Goal: Task Accomplishment & Management: Manage account settings

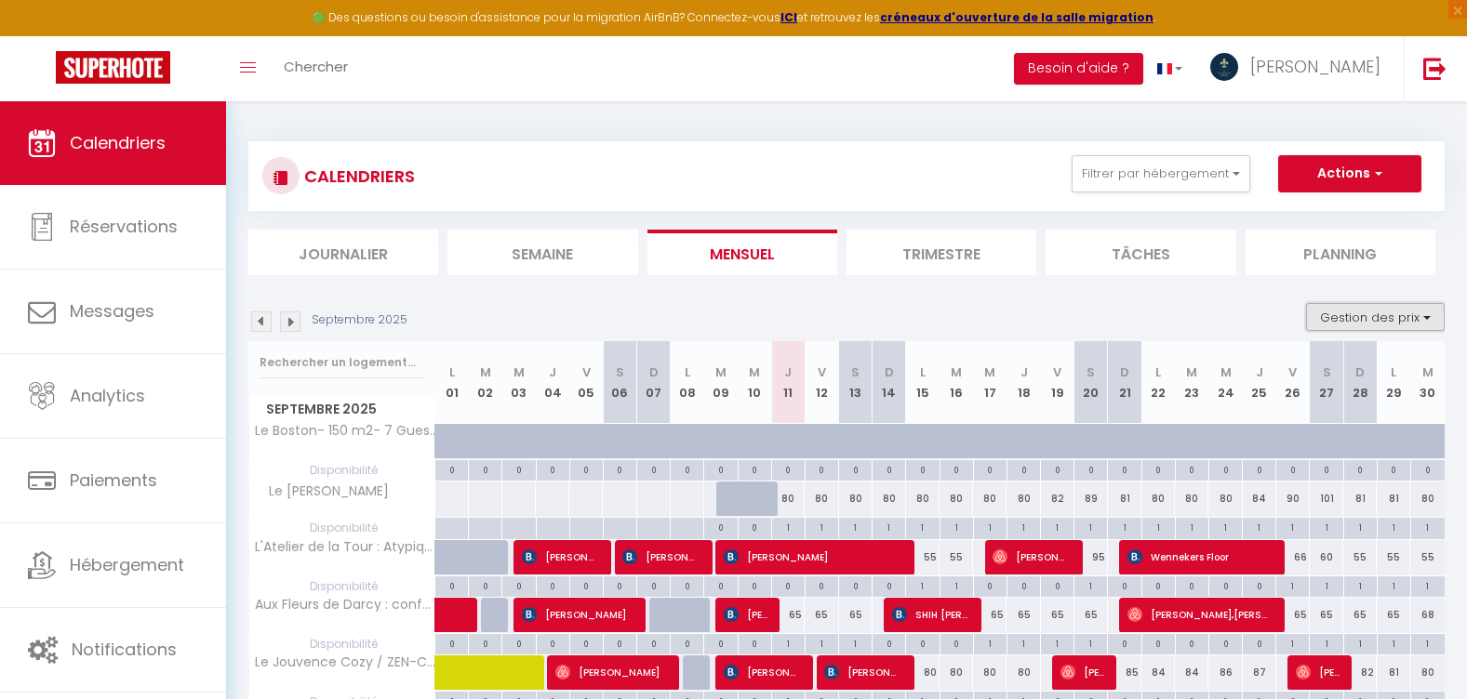
click at [1361, 321] on button "Gestion des prix" at bounding box center [1375, 317] width 139 height 28
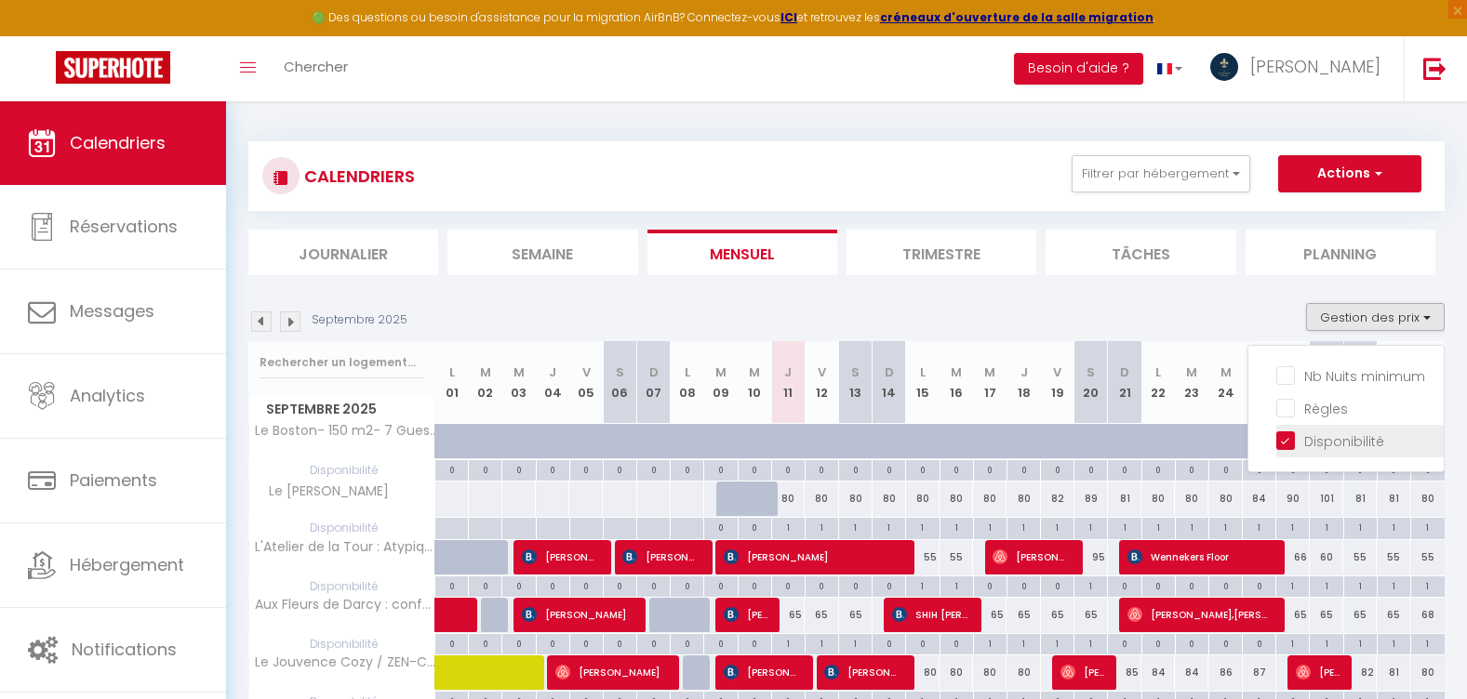
drag, startPoint x: 1292, startPoint y: 445, endPoint x: 1285, endPoint y: 438, distance: 9.9
click at [1291, 446] on input "Disponibilité" at bounding box center [1359, 440] width 167 height 19
checkbox input "false"
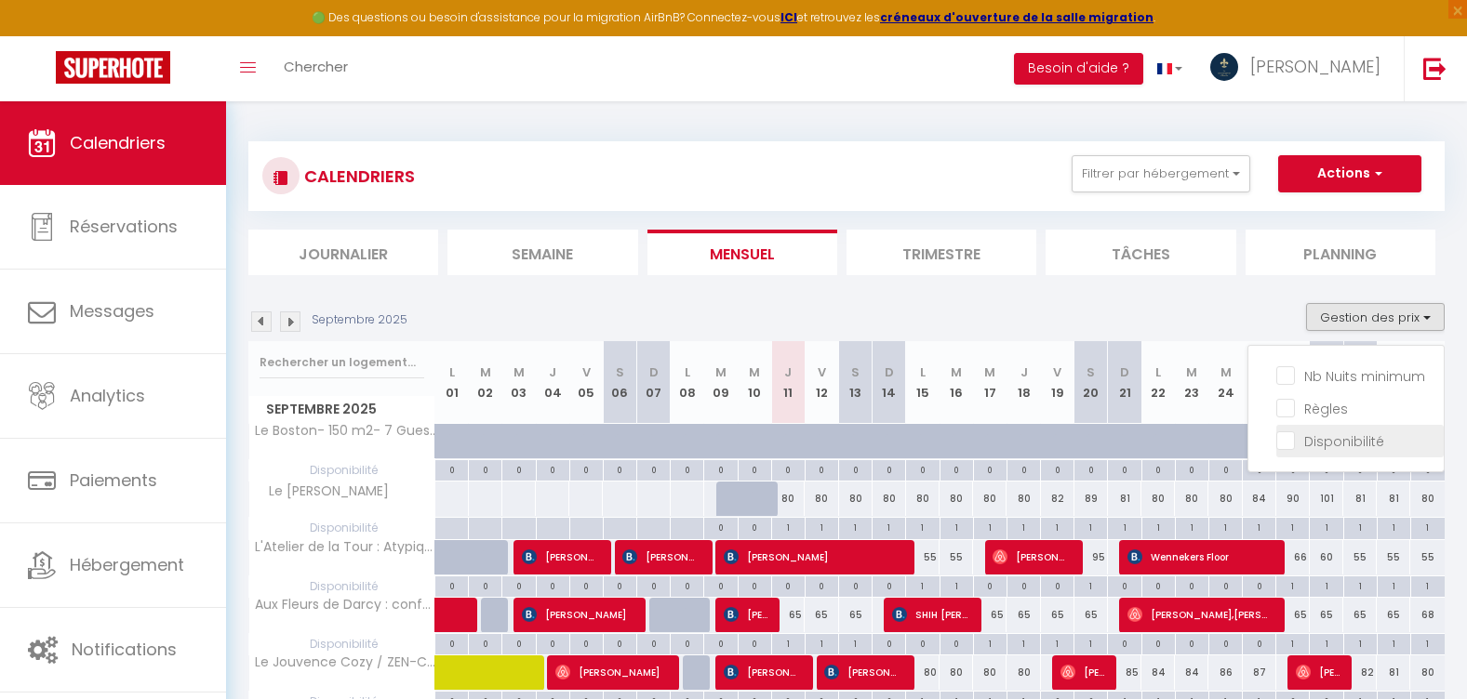
checkbox input "false"
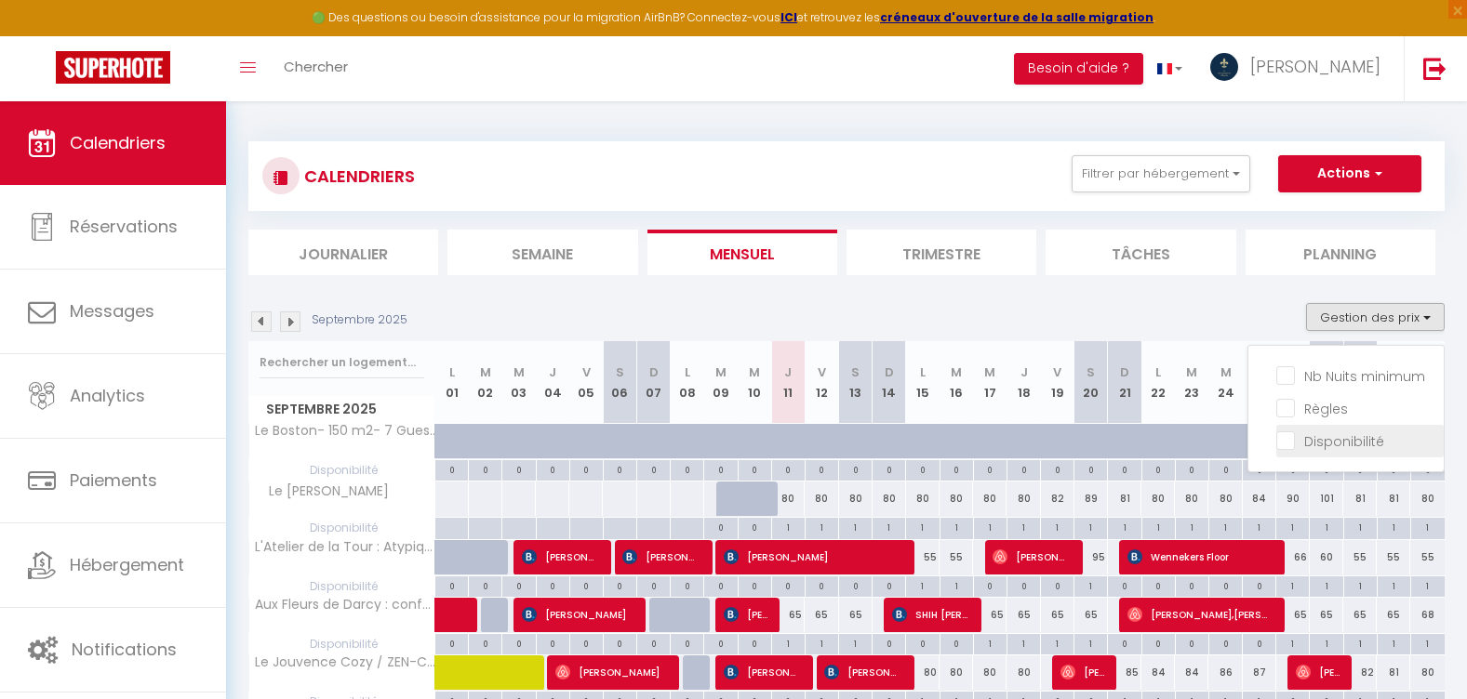
checkbox input "false"
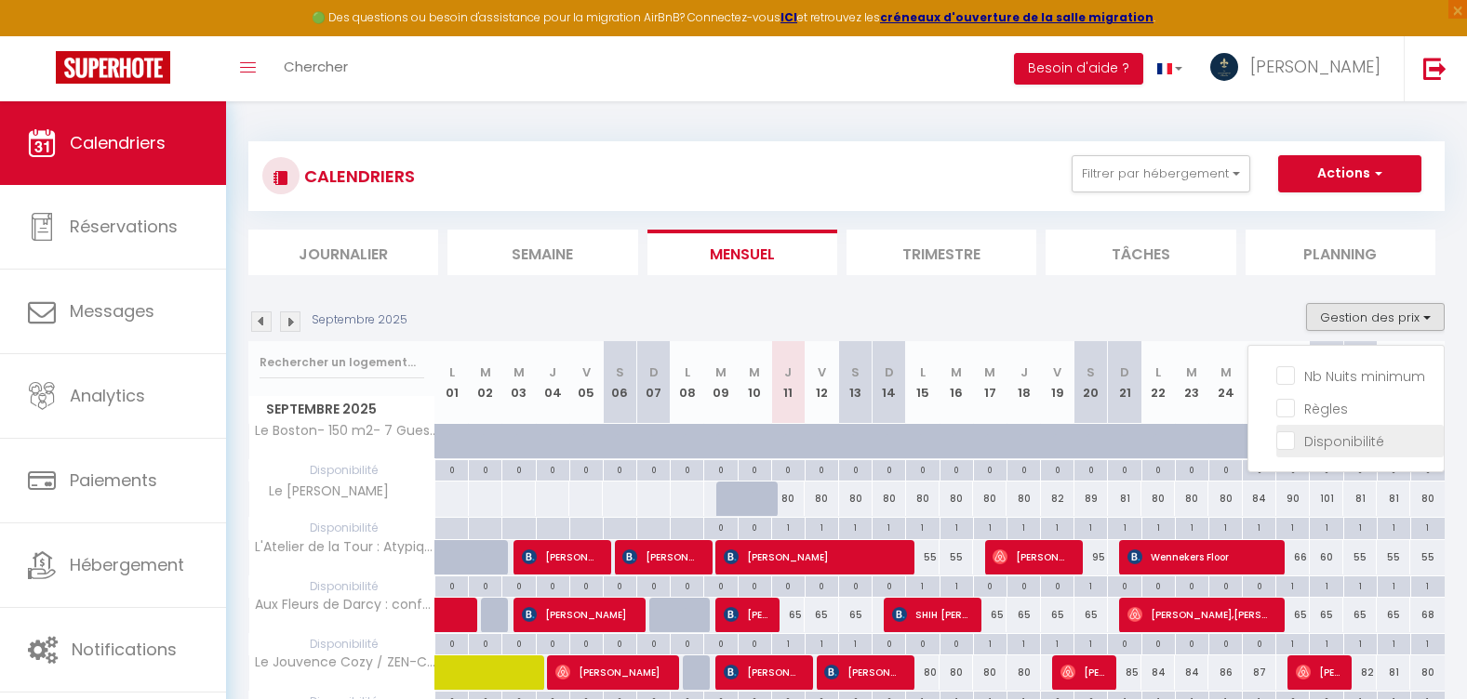
checkbox input "false"
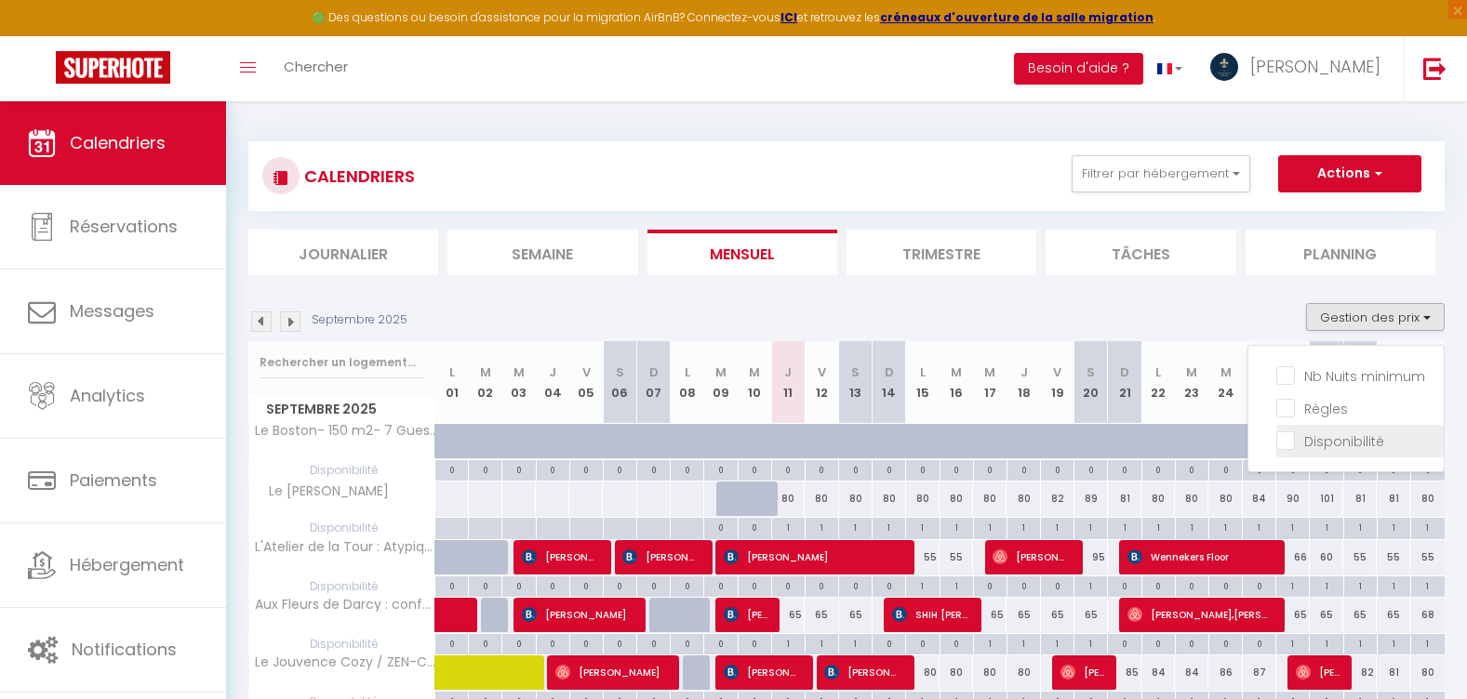
checkbox input "false"
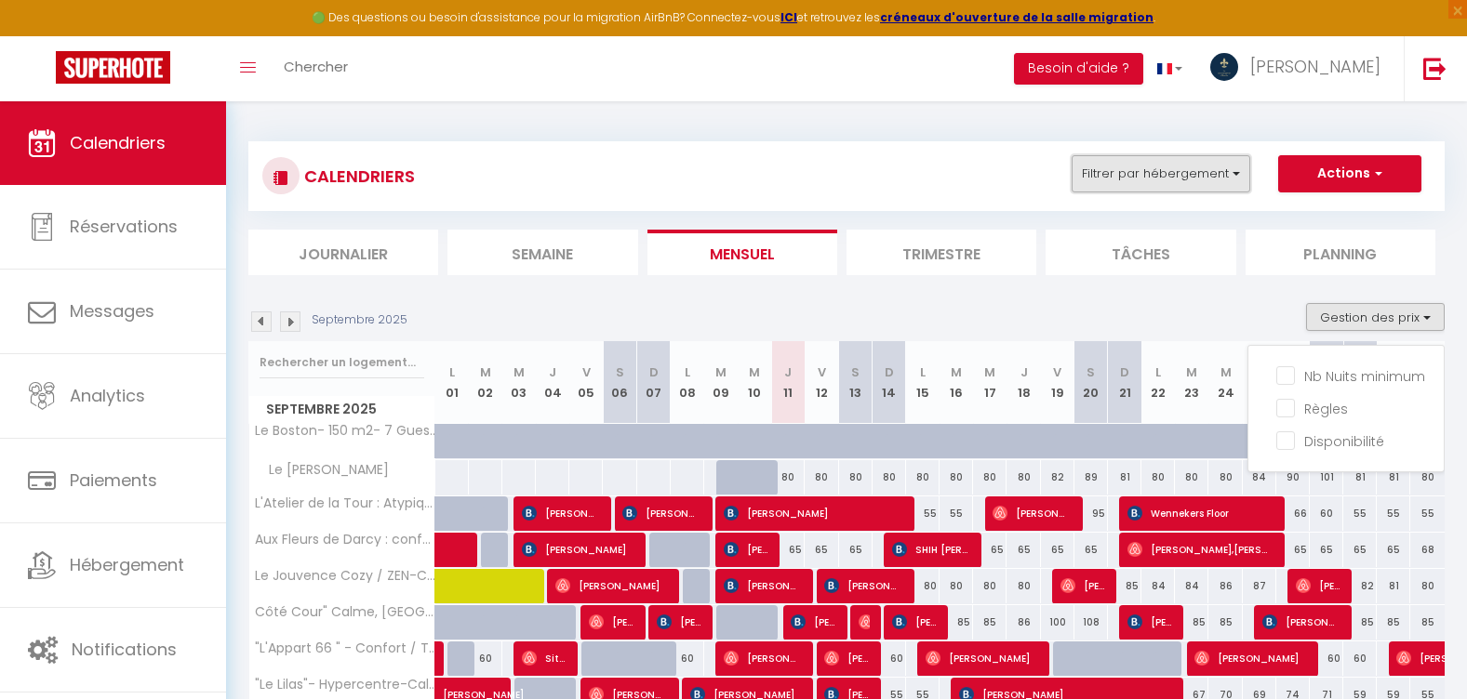
click at [1185, 177] on button "Filtrer par hébergement" at bounding box center [1160, 173] width 179 height 37
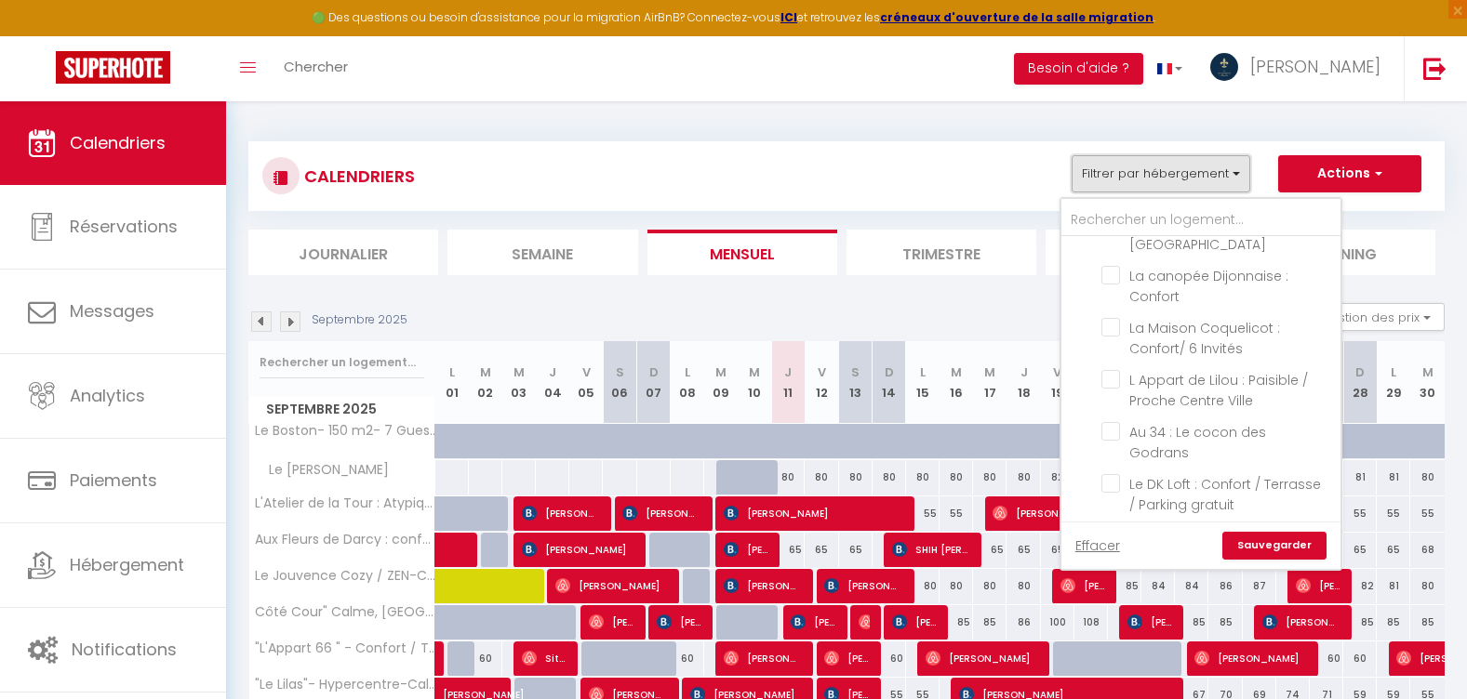
scroll to position [687, 0]
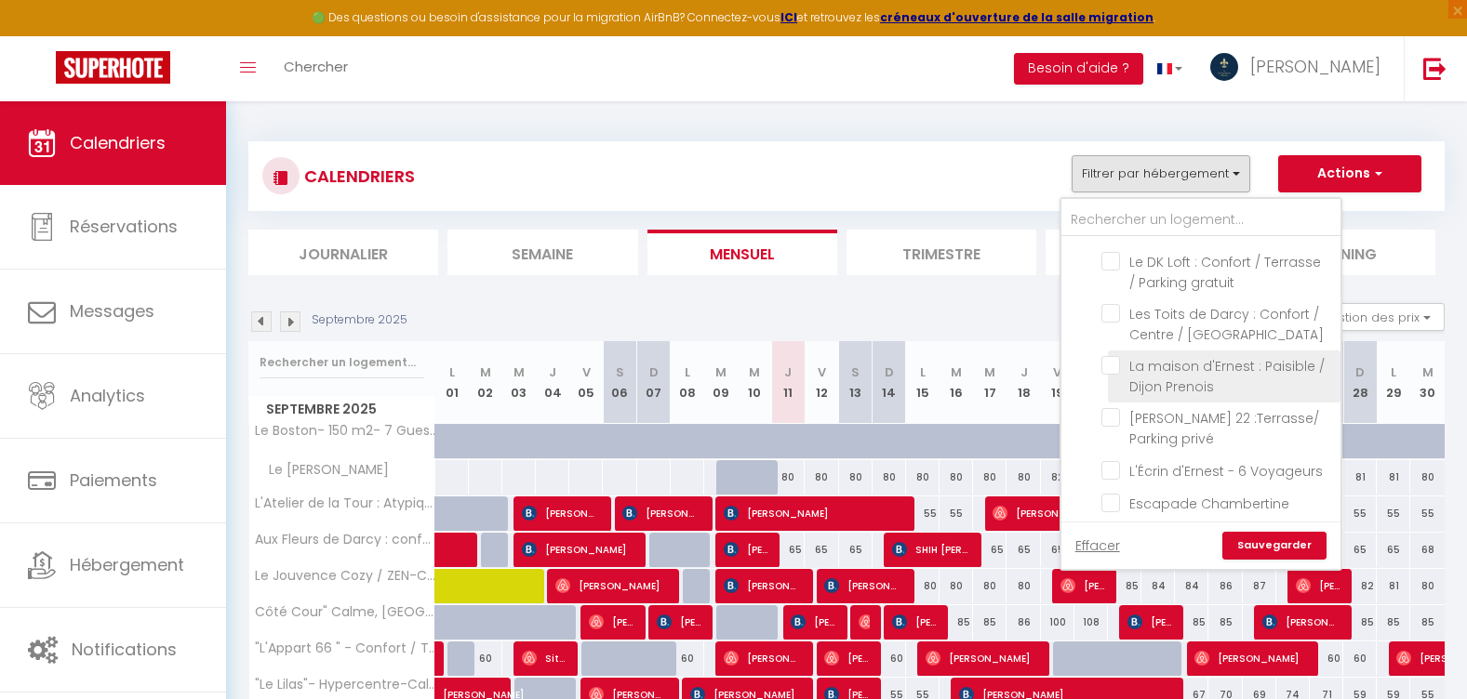
click at [1114, 356] on input "La maison d'Ernest : Paisible / Dijon Prenois" at bounding box center [1217, 365] width 232 height 19
checkbox input "true"
checkbox input "false"
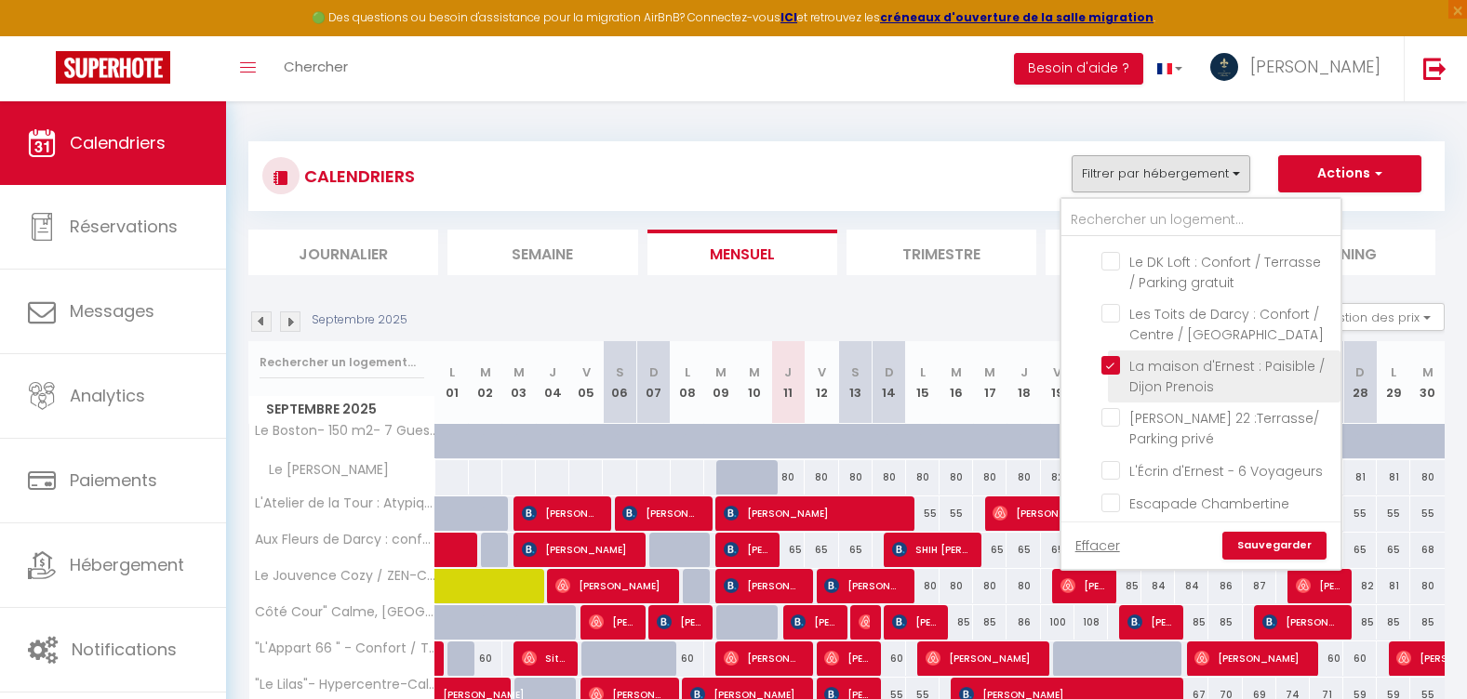
checkbox input "false"
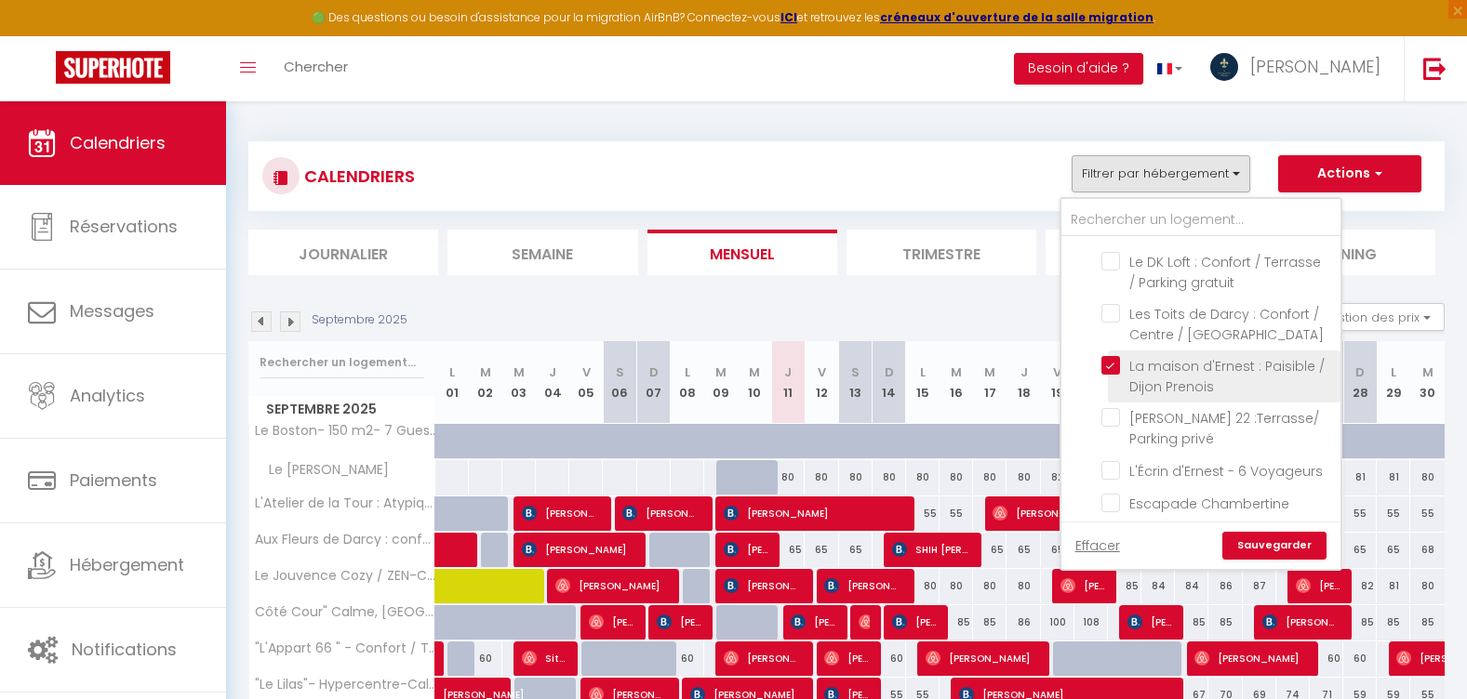
checkbox input "false"
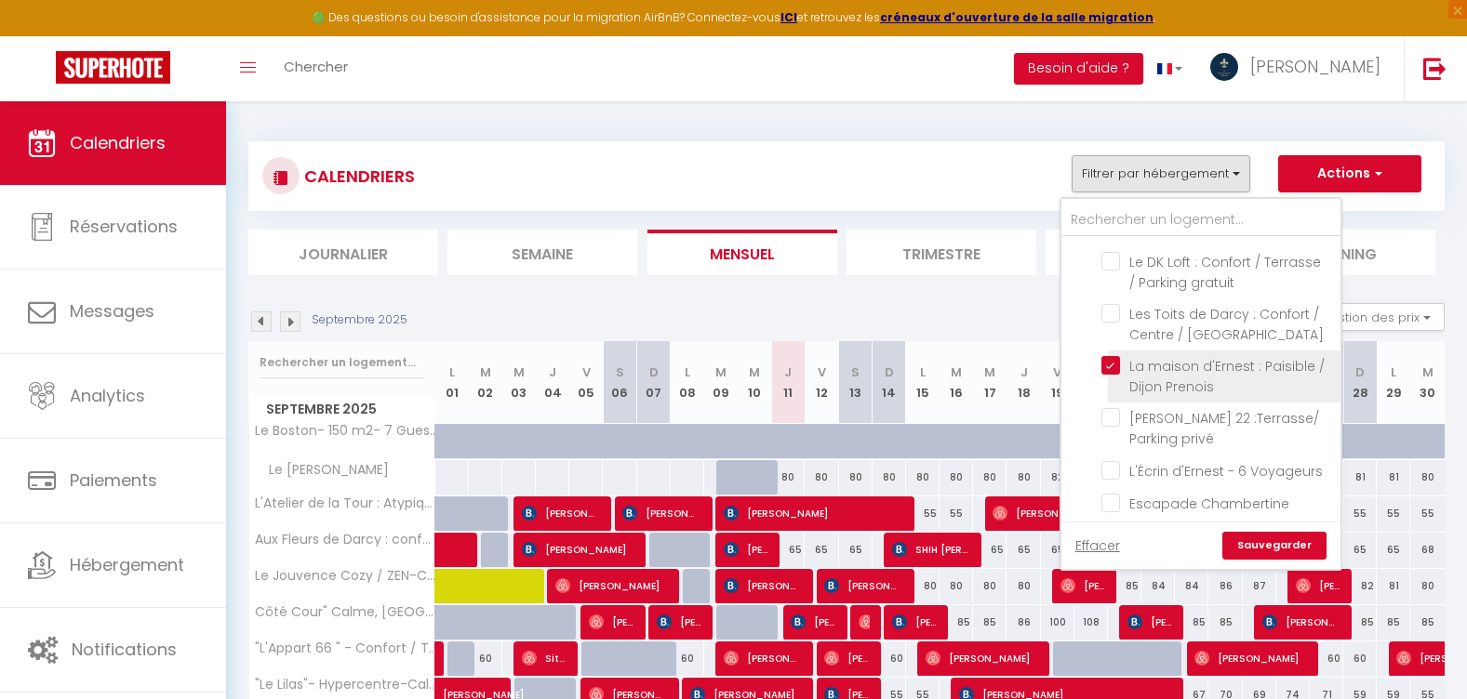
checkbox input "false"
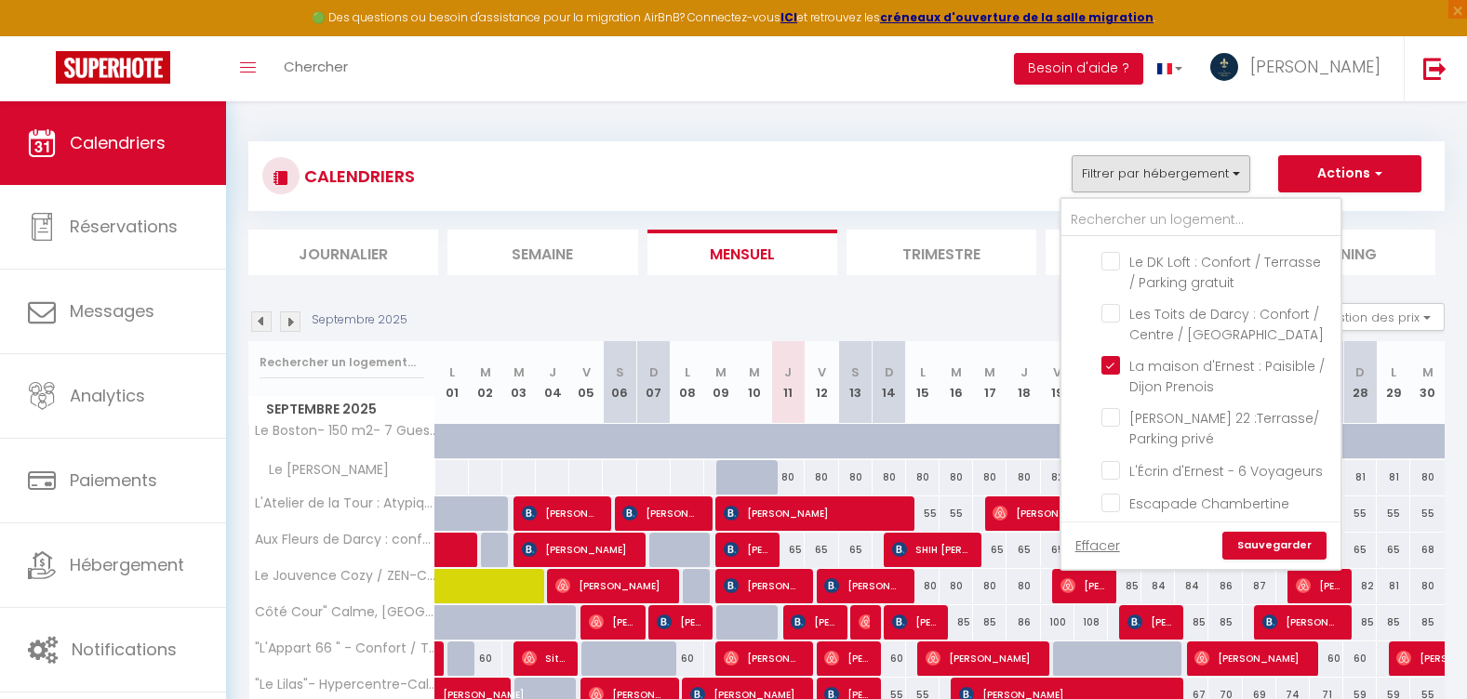
click at [919, 198] on div "CALENDRIERS Filtrer par hébergement Tous Le Boston- 150 m2- 7 Guest - Downtown …" at bounding box center [846, 176] width 1196 height 70
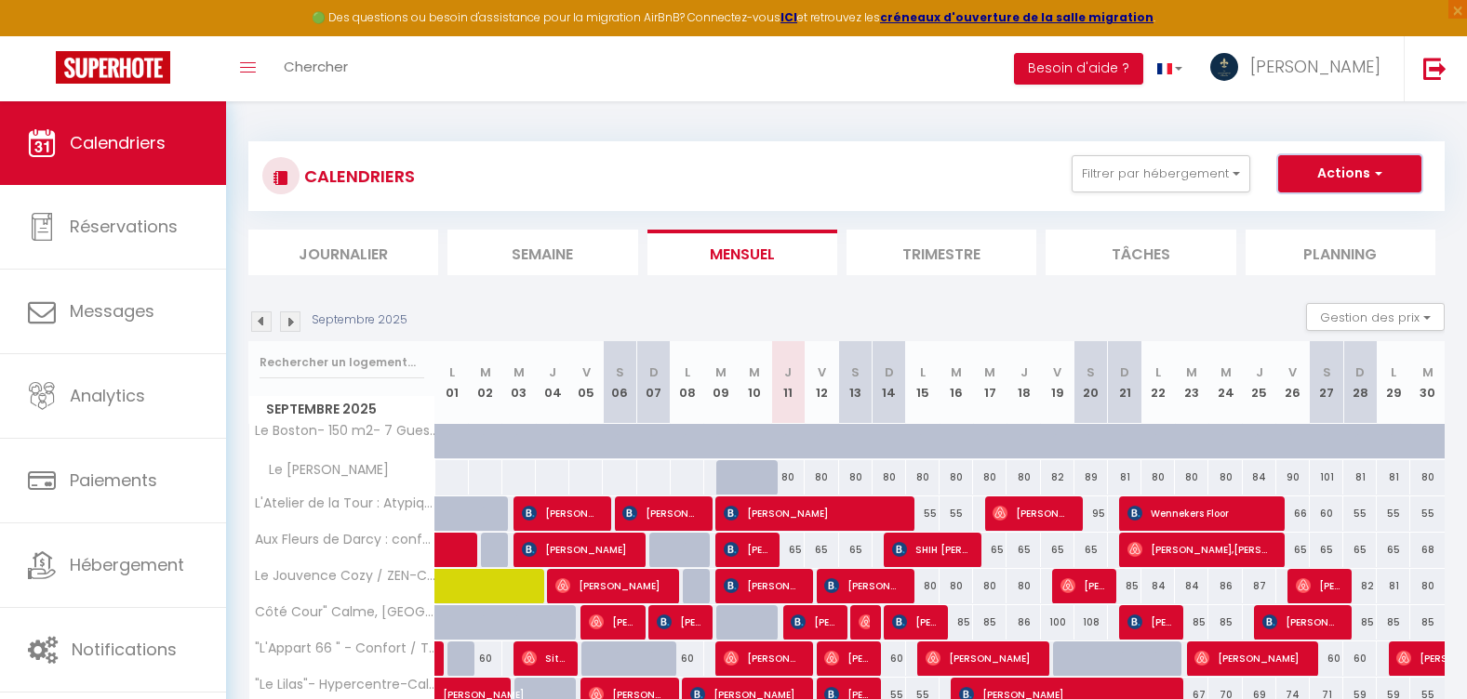
click at [1345, 182] on button "Actions" at bounding box center [1349, 173] width 143 height 37
click at [1219, 180] on button "Filtrer par hébergement" at bounding box center [1160, 173] width 179 height 37
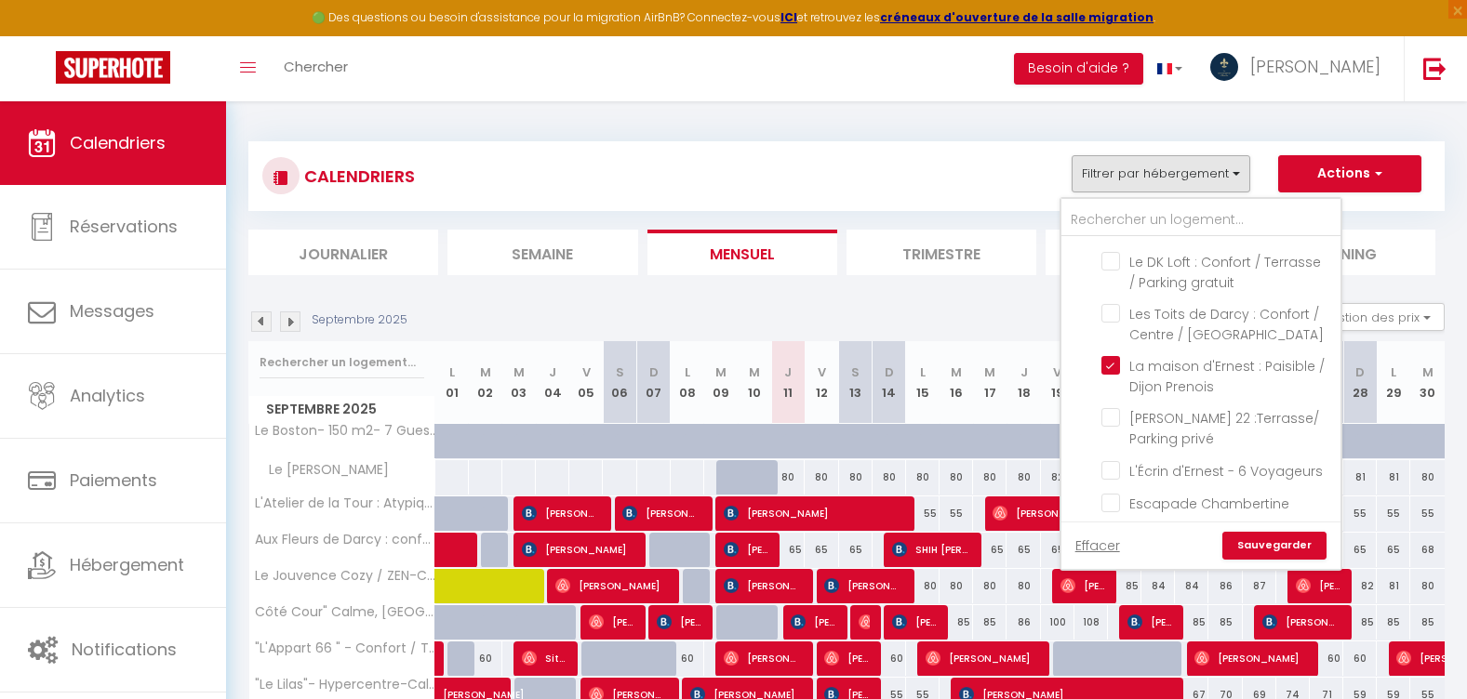
click at [1281, 538] on link "Sauvegarder" at bounding box center [1274, 546] width 104 height 28
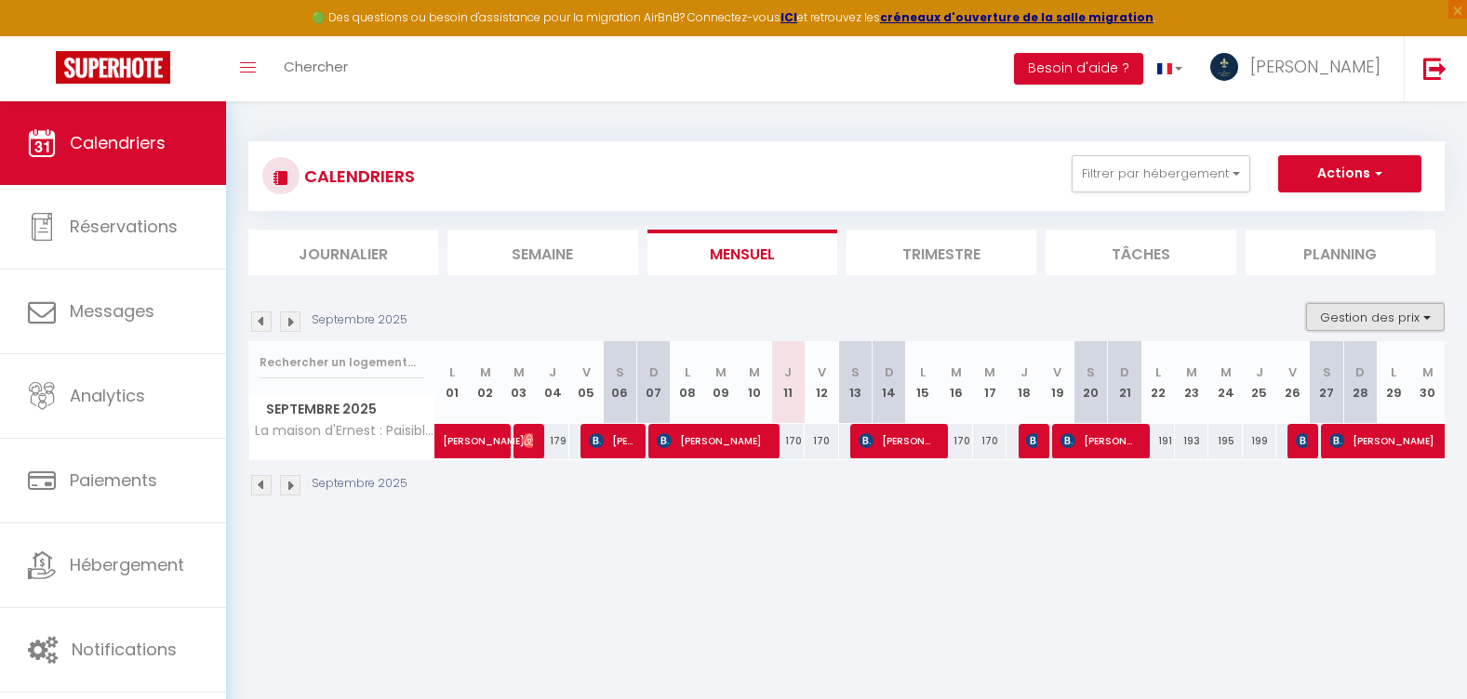
click at [1356, 322] on button "Gestion des prix" at bounding box center [1375, 317] width 139 height 28
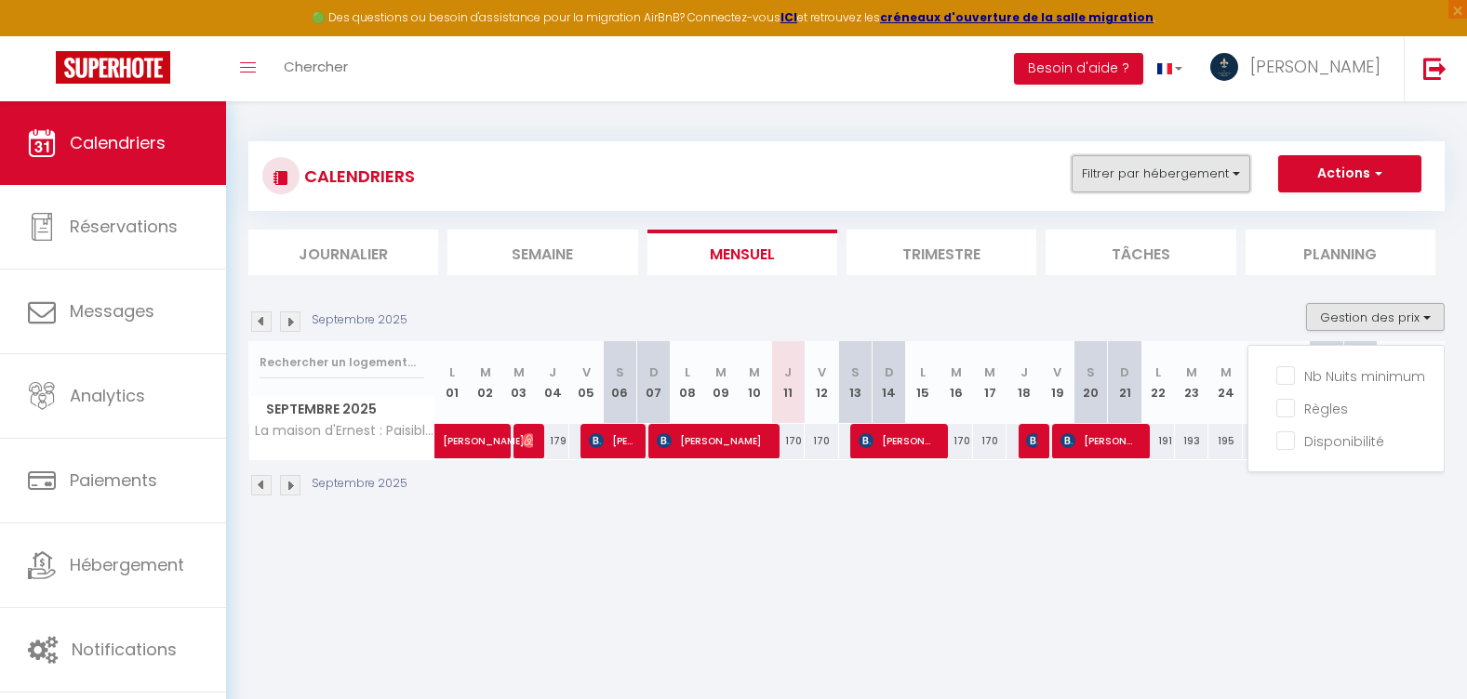
click at [1161, 171] on button "Filtrer par hébergement" at bounding box center [1160, 173] width 179 height 37
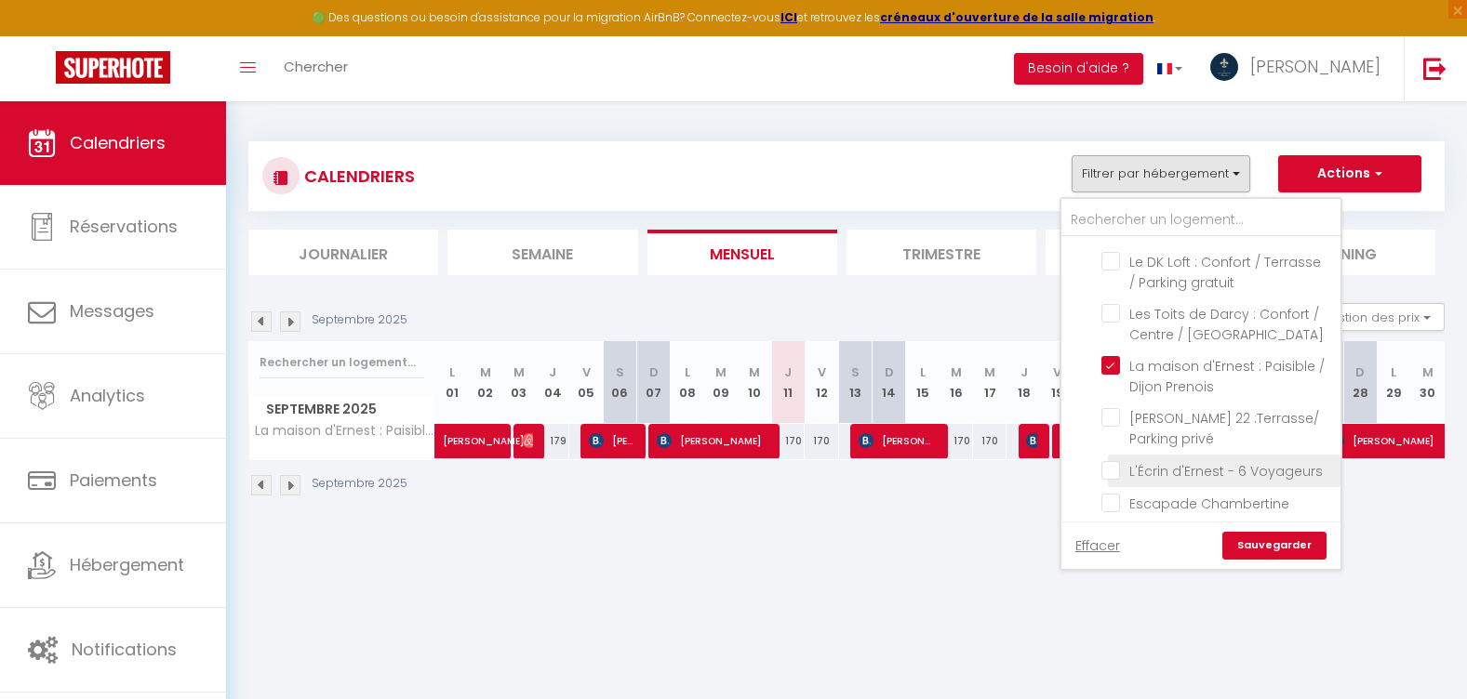
click at [1109, 460] on input "L'Écrin d'Ernest - 6 Voyageurs" at bounding box center [1217, 469] width 232 height 19
checkbox input "true"
checkbox input "false"
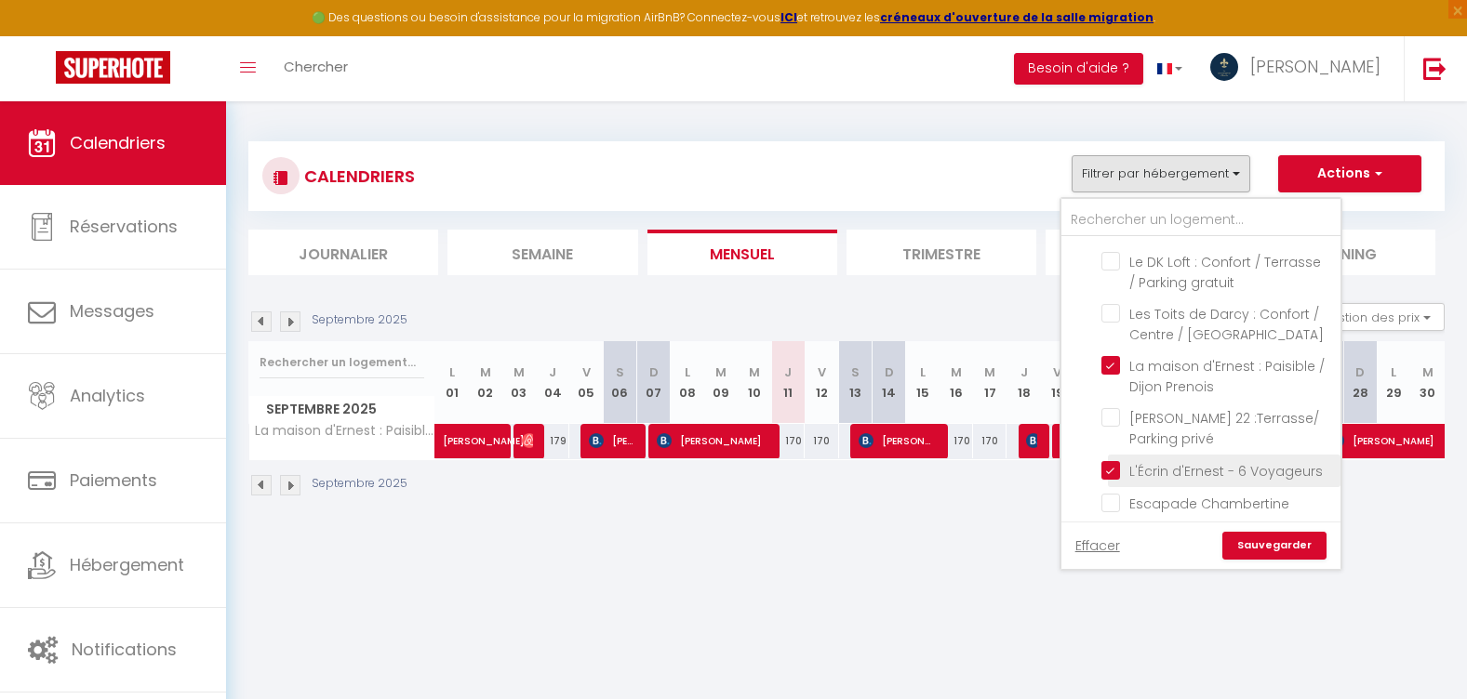
checkbox input "false"
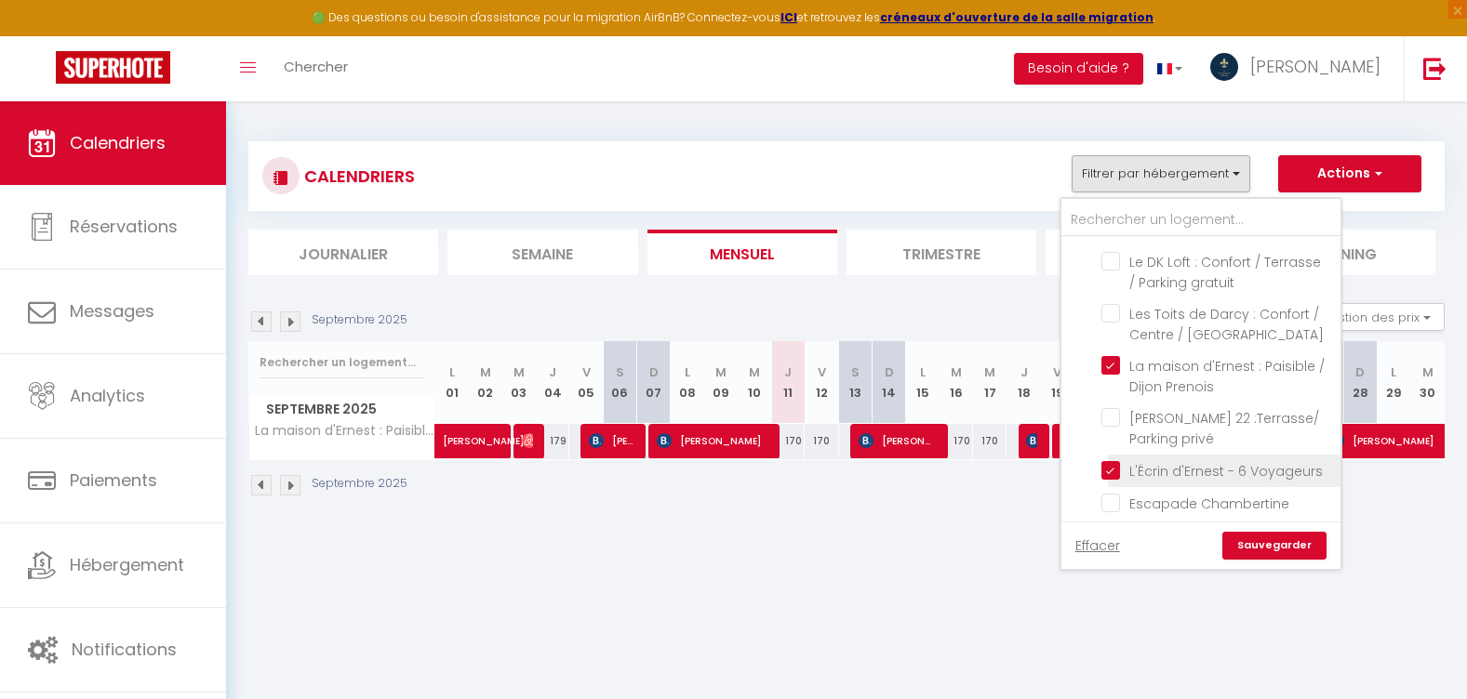
checkbox input "false"
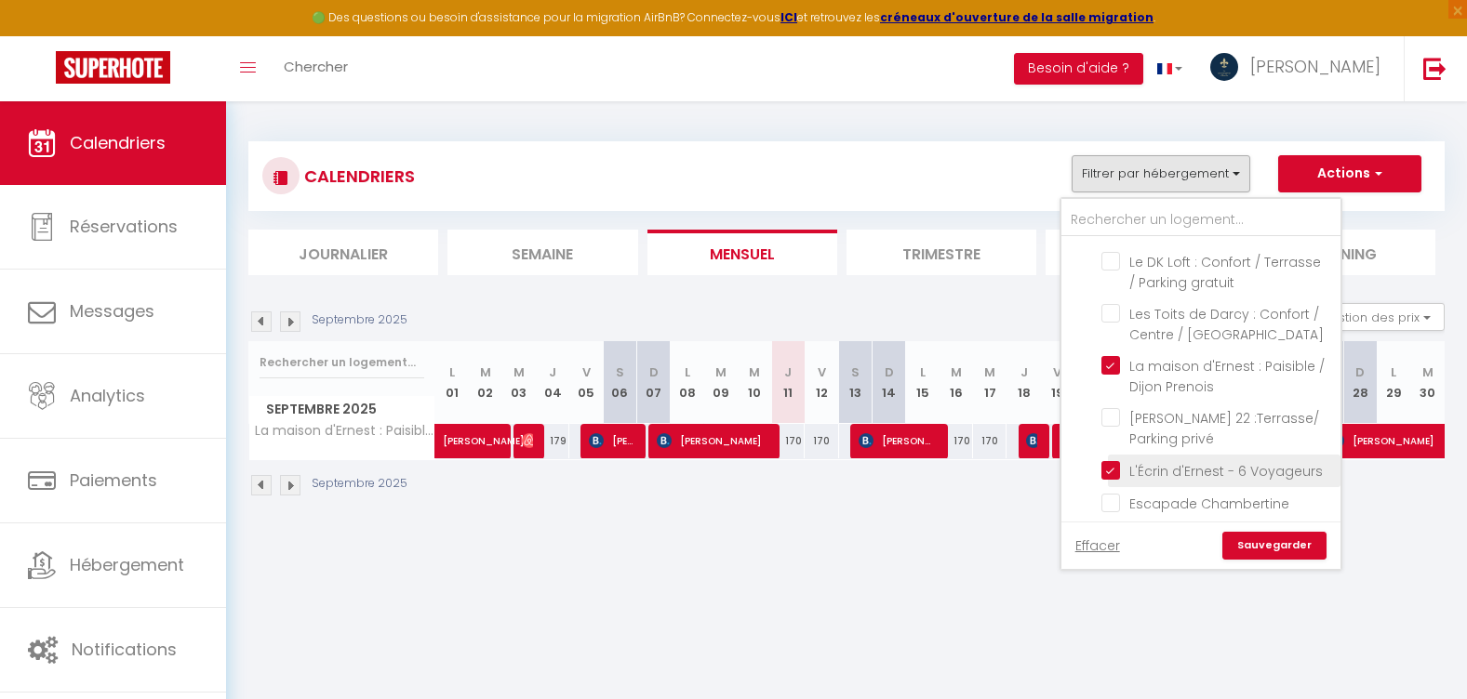
checkbox input "false"
click at [1280, 546] on link "Sauvegarder" at bounding box center [1274, 546] width 104 height 28
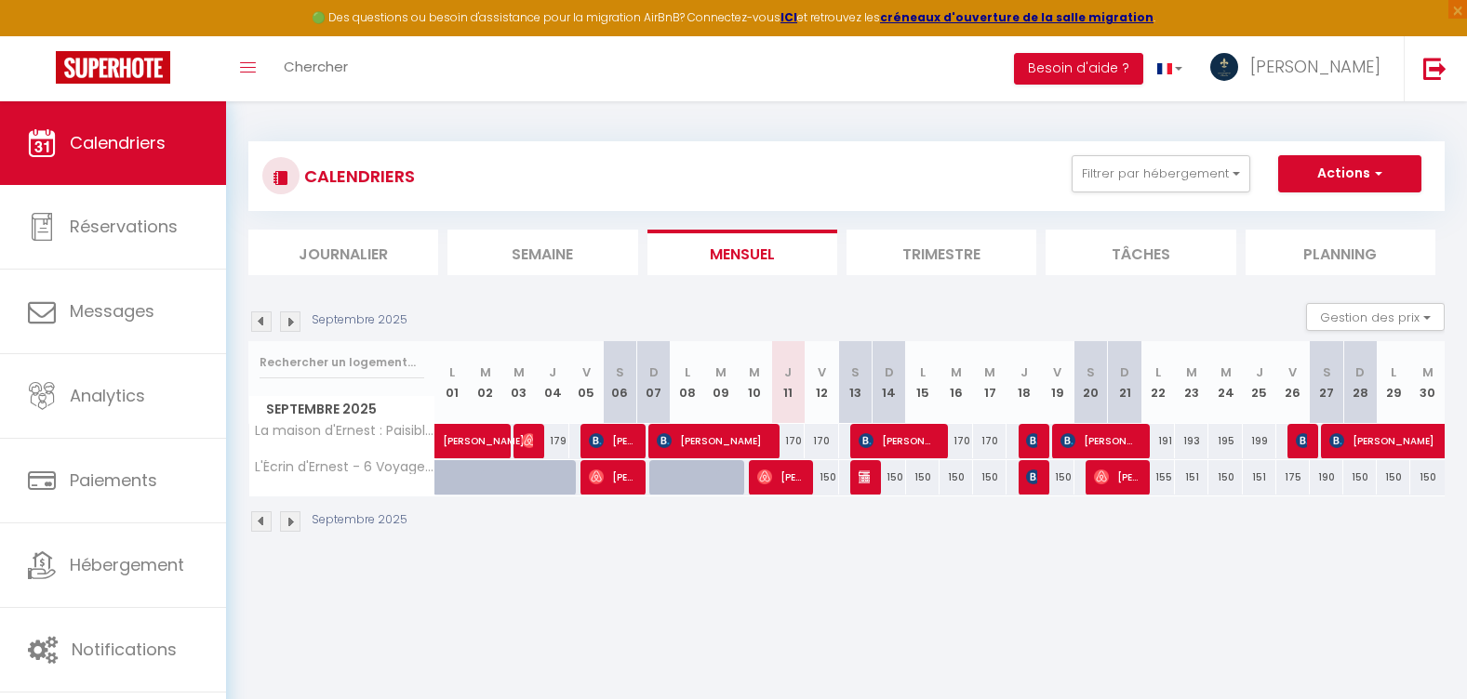
click at [834, 479] on div "150" at bounding box center [820, 477] width 33 height 34
type input "150"
type input "Ven 12 Septembre 2025"
type input "[PERSON_NAME] 13 Septembre 2025"
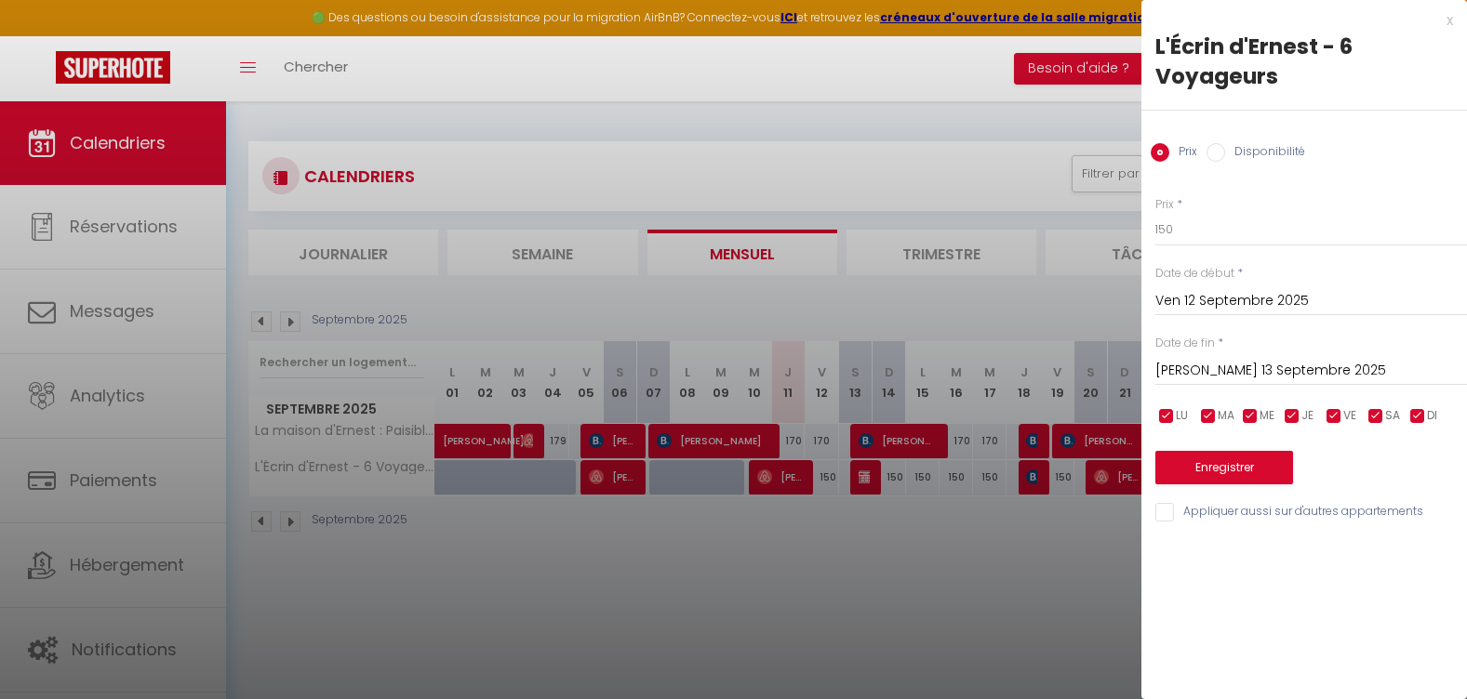
click at [1227, 144] on label "Disponibilité" at bounding box center [1265, 153] width 80 height 20
click at [1225, 144] on input "Disponibilité" at bounding box center [1215, 152] width 19 height 19
radio input "true"
radio input "false"
click at [1219, 235] on select "Disponible Indisponible" at bounding box center [1311, 230] width 312 height 35
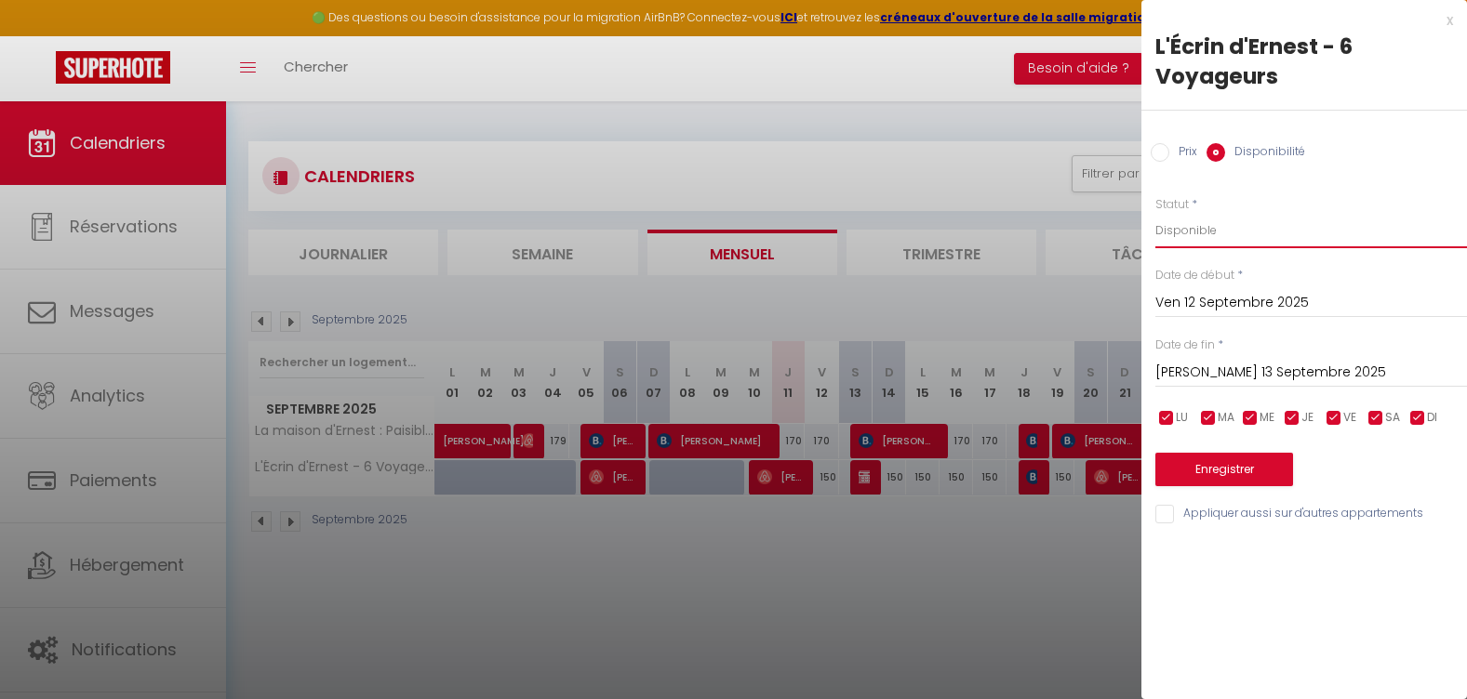
select select "0"
click at [1155, 213] on select "Disponible Indisponible" at bounding box center [1311, 230] width 312 height 35
click at [1228, 475] on button "Enregistrer" at bounding box center [1224, 469] width 138 height 33
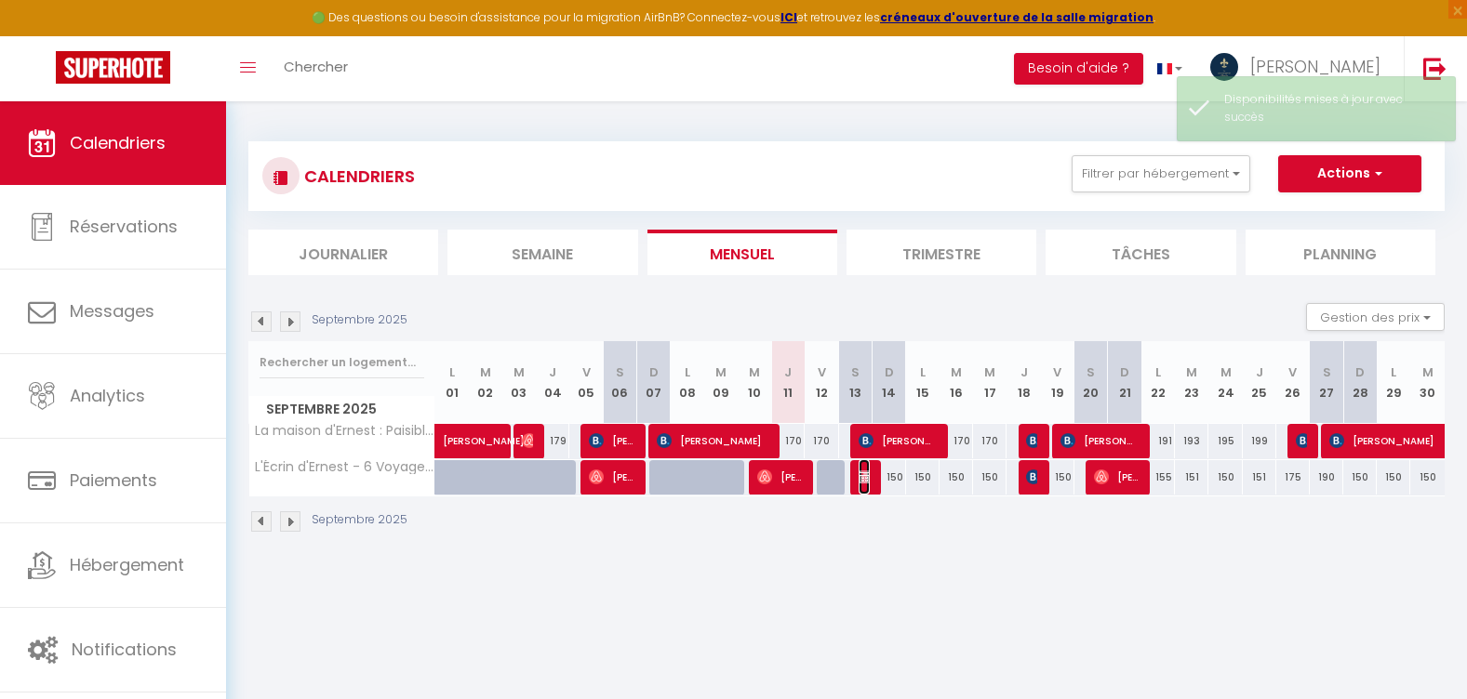
click at [863, 477] on img at bounding box center [865, 477] width 15 height 15
select select "OK"
select select "KO"
select select "1"
select select "0"
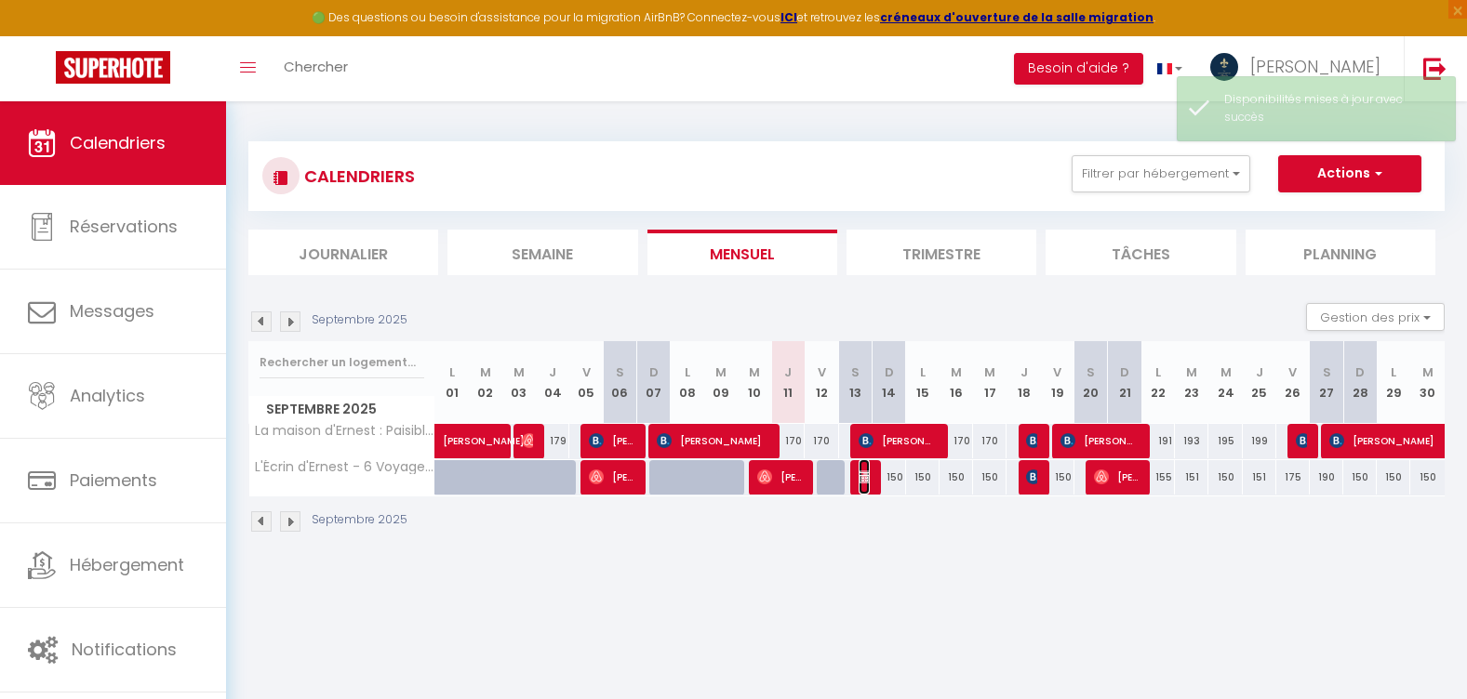
select select "0"
select select
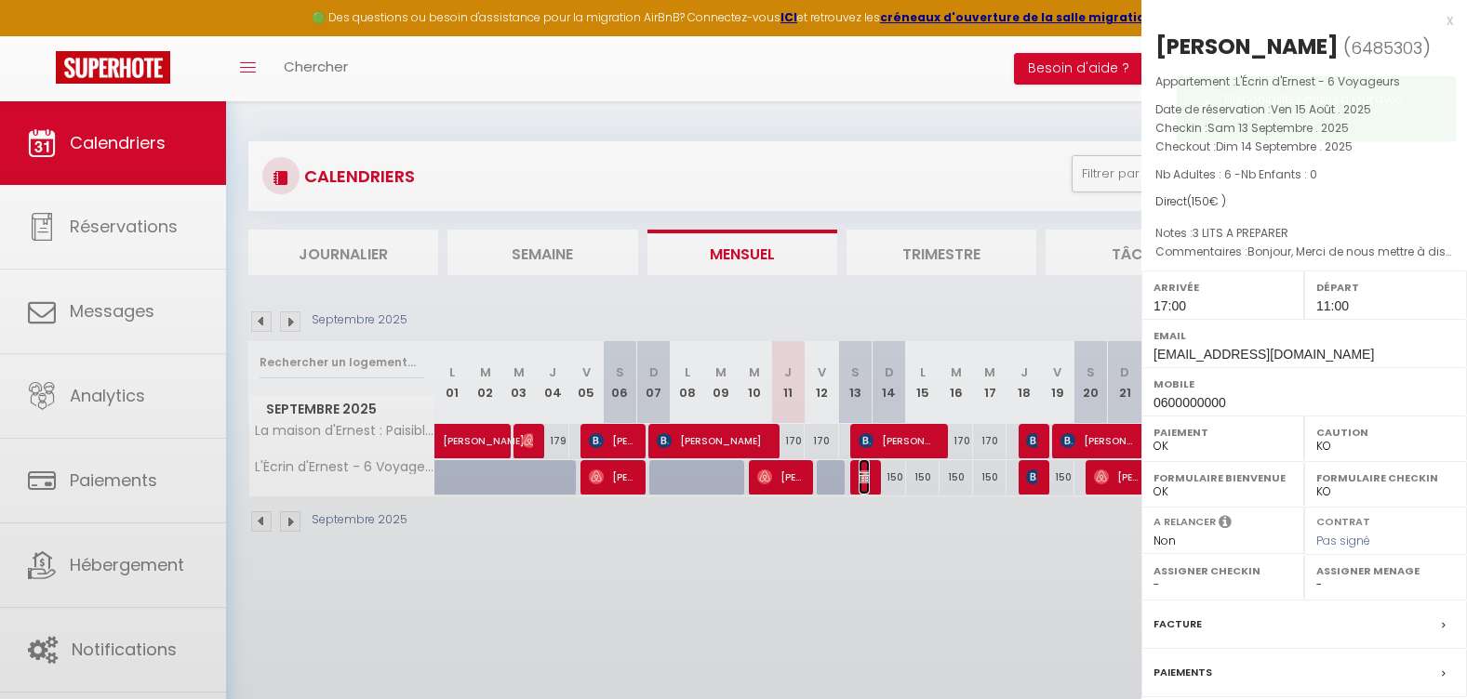
select select "21230"
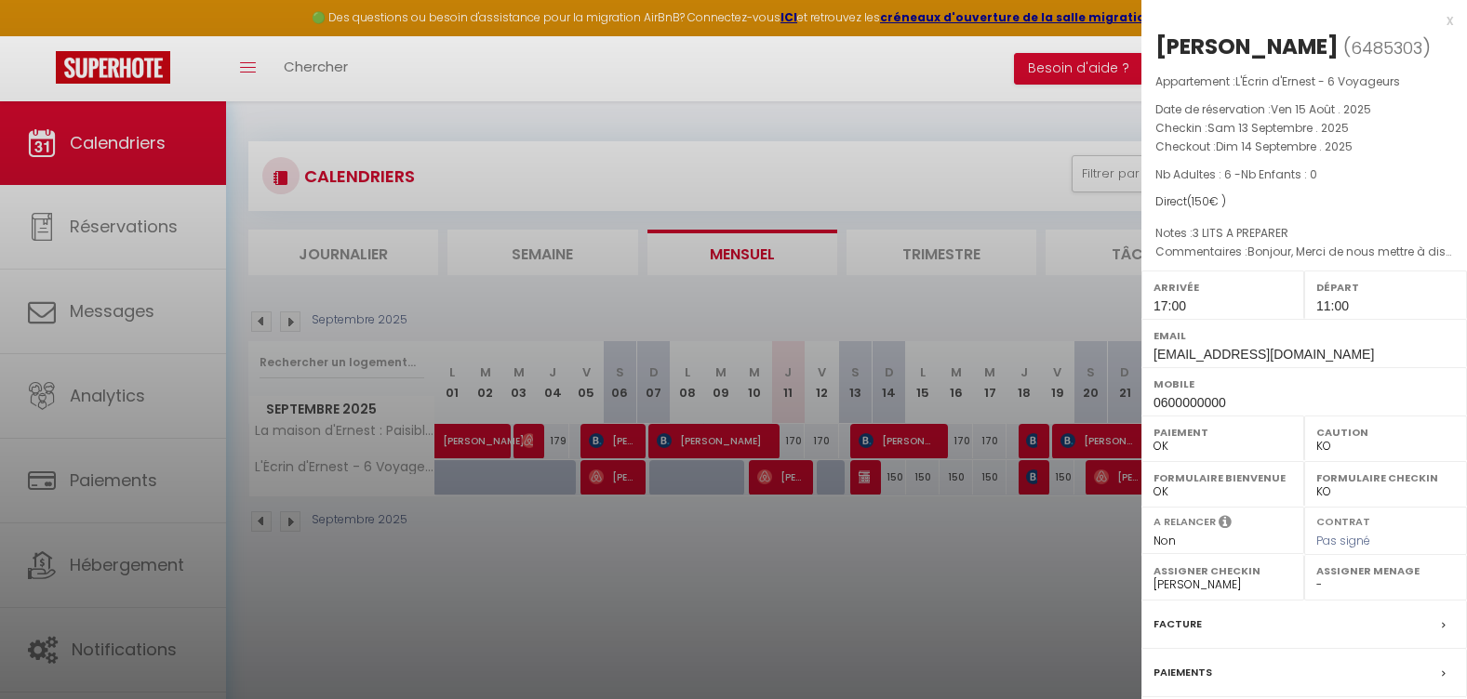
click at [1431, 26] on div "x" at bounding box center [1297, 20] width 312 height 22
